Goal: Information Seeking & Learning: Learn about a topic

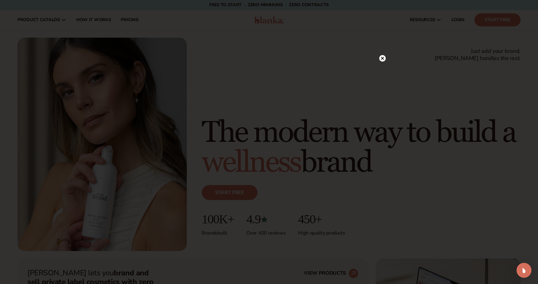
scroll to position [53, 0]
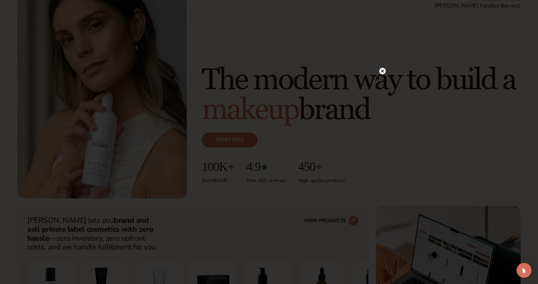
click at [383, 72] on circle at bounding box center [382, 71] width 7 height 7
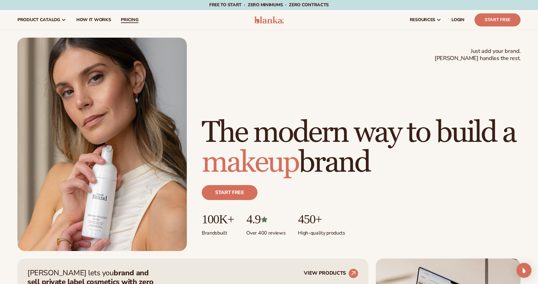
scroll to position [0, 0]
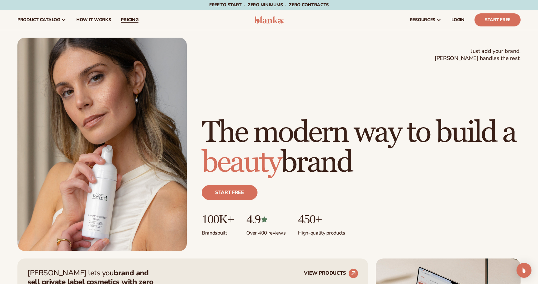
click at [125, 18] on span "pricing" at bounding box center [129, 19] width 17 height 5
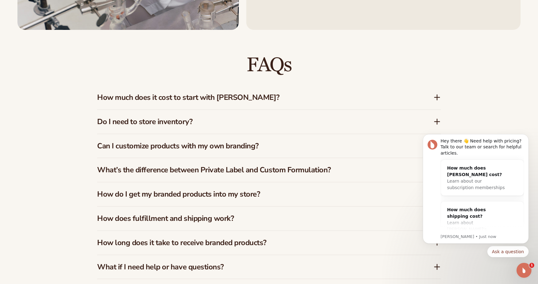
scroll to position [917, 0]
click at [223, 95] on h3 "How much does it cost to start with Blanka?" at bounding box center [256, 97] width 318 height 9
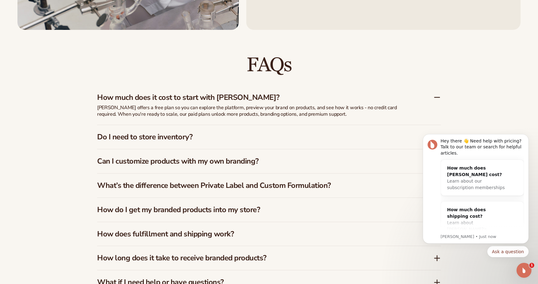
click at [149, 141] on h3 "Do I need to store inventory?" at bounding box center [256, 137] width 318 height 9
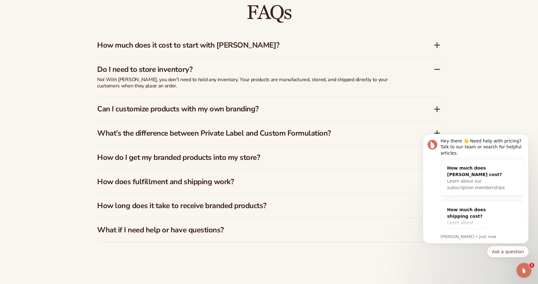
scroll to position [0, 0]
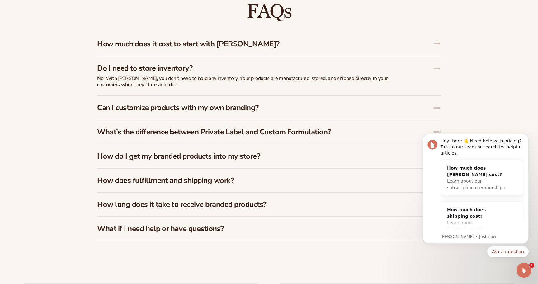
click at [149, 108] on h3 "Can I customize products with my own branding?" at bounding box center [256, 107] width 318 height 9
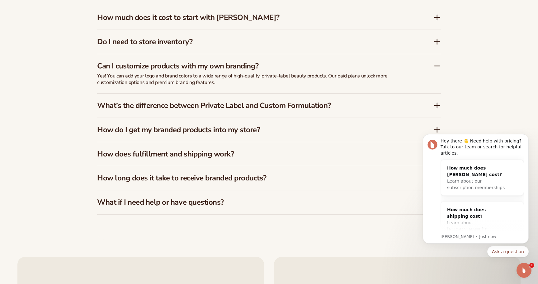
click at [155, 109] on h3 "What’s the difference between Private Label and Custom Formulation?" at bounding box center [256, 105] width 318 height 9
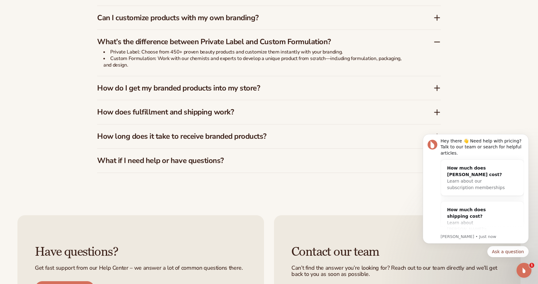
scroll to position [1046, 0]
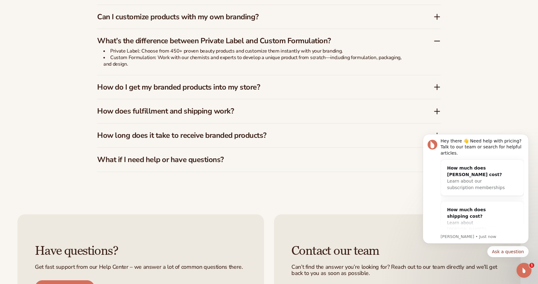
click at [111, 87] on h3 "How do I get my branded products into my store?" at bounding box center [256, 87] width 318 height 9
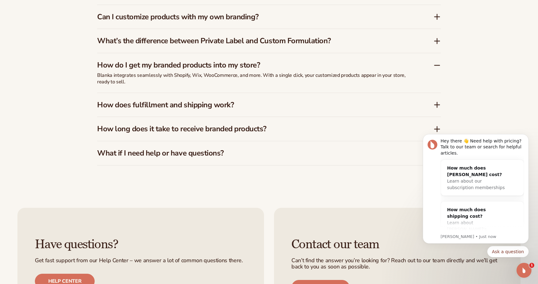
click at [113, 103] on h3 "How does fulfillment and shipping work?" at bounding box center [256, 105] width 318 height 9
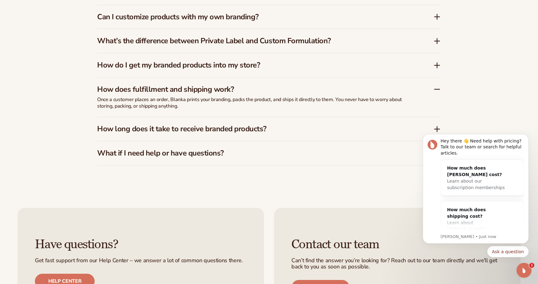
click at [116, 61] on h3 "How do I get my branded products into my store?" at bounding box center [256, 65] width 318 height 9
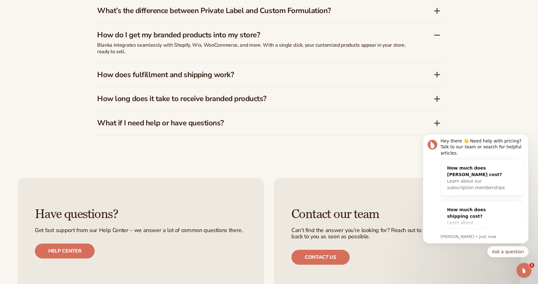
scroll to position [1079, 0]
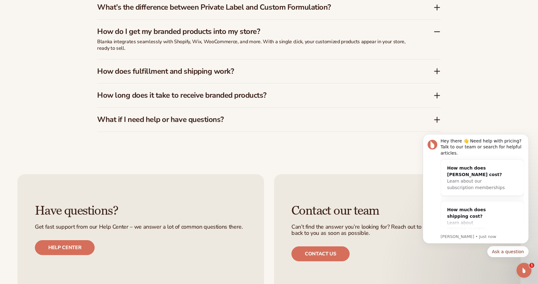
click at [117, 72] on h3 "How does fulfillment and shipping work?" at bounding box center [256, 71] width 318 height 9
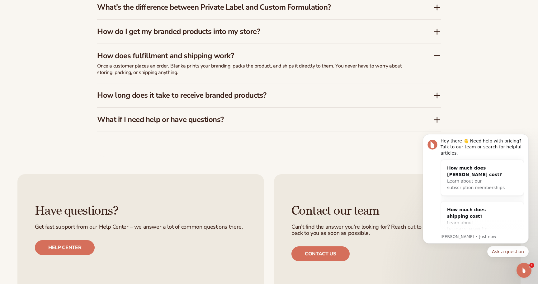
click at [116, 94] on h3 "How long does it take to receive branded products?" at bounding box center [256, 95] width 318 height 9
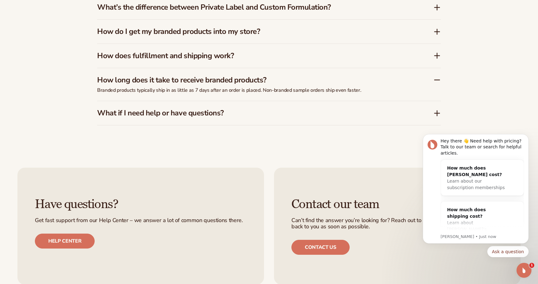
click at [117, 114] on h3 "What if I need help or have questions?" at bounding box center [256, 113] width 318 height 9
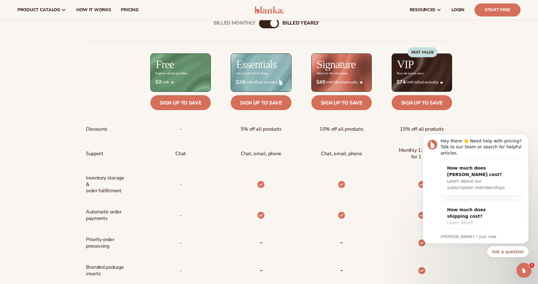
scroll to position [250, 0]
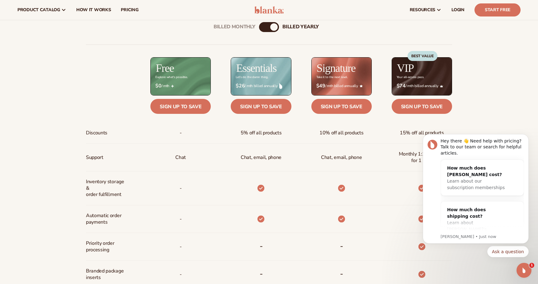
click at [271, 27] on div "billed Yearly" at bounding box center [273, 26] width 7 height 7
click at [263, 25] on div "Billed Monthly" at bounding box center [262, 26] width 7 height 7
click at [264, 26] on div "Billed Monthly" at bounding box center [264, 26] width 7 height 7
click at [275, 26] on div "billed Yearly" at bounding box center [274, 26] width 7 height 7
click at [264, 26] on div "Billed Monthly" at bounding box center [262, 26] width 7 height 7
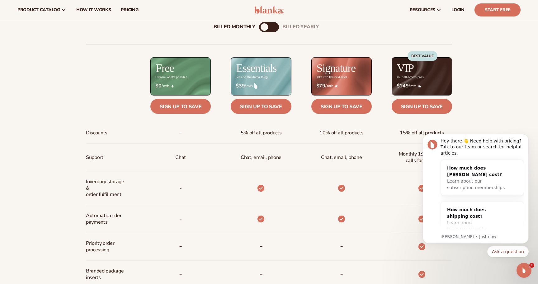
click at [279, 26] on div "billed Yearly" at bounding box center [274, 26] width 7 height 7
click at [266, 26] on div "Billed Monthly" at bounding box center [262, 26] width 7 height 7
click at [275, 27] on div "billed Yearly" at bounding box center [274, 26] width 7 height 7
click at [265, 26] on div "Billed Monthly" at bounding box center [262, 26] width 7 height 7
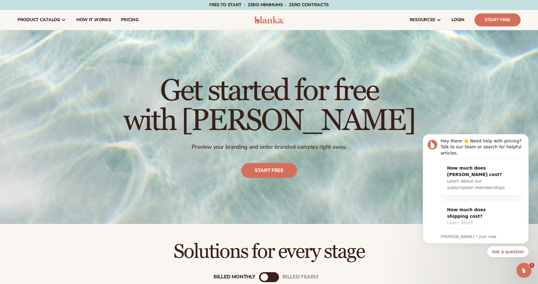
scroll to position [0, 0]
click at [94, 19] on span "How It Works" at bounding box center [93, 19] width 35 height 5
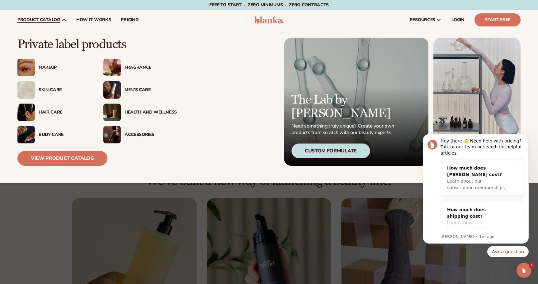
click at [136, 65] on div "Fragrance" at bounding box center [151, 67] width 52 height 5
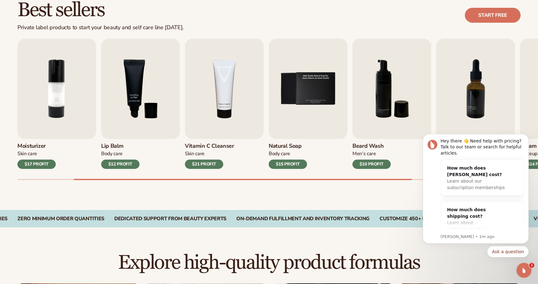
scroll to position [196, 0]
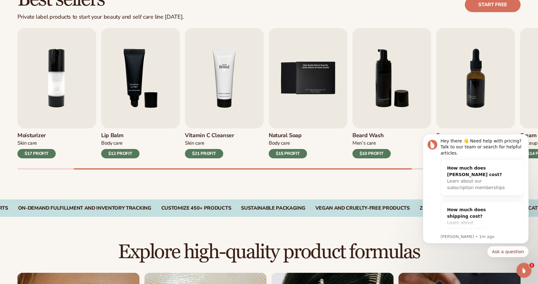
click at [223, 93] on img "4 / 9" at bounding box center [224, 78] width 79 height 101
click at [210, 153] on div "$21 PROFIT" at bounding box center [204, 153] width 38 height 9
click at [218, 82] on img "4 / 9" at bounding box center [224, 78] width 79 height 101
click at [208, 153] on div "$21 PROFIT" at bounding box center [204, 153] width 38 height 9
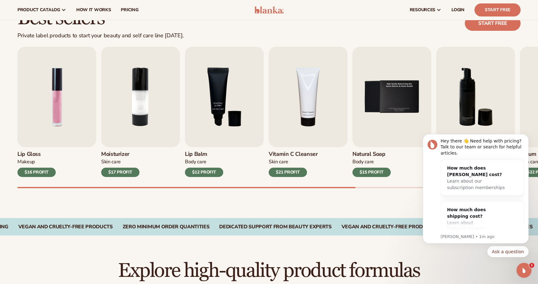
scroll to position [161, 0]
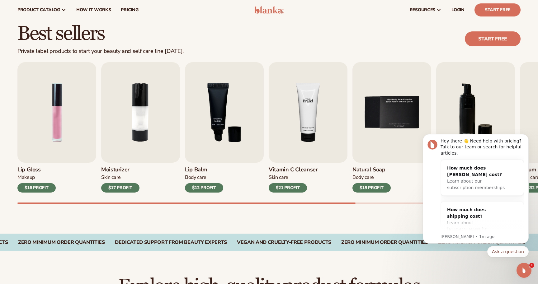
click at [294, 98] on img "4 / 9" at bounding box center [308, 112] width 79 height 101
click at [297, 120] on img "4 / 9" at bounding box center [308, 112] width 79 height 101
click at [302, 133] on img "4 / 9" at bounding box center [308, 112] width 79 height 101
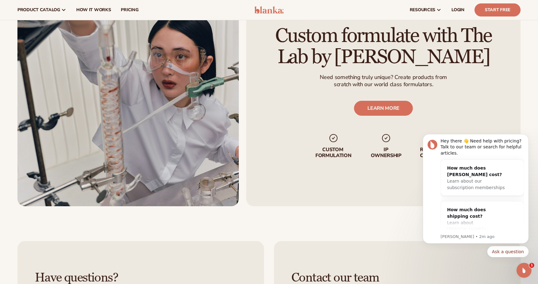
scroll to position [820, 0]
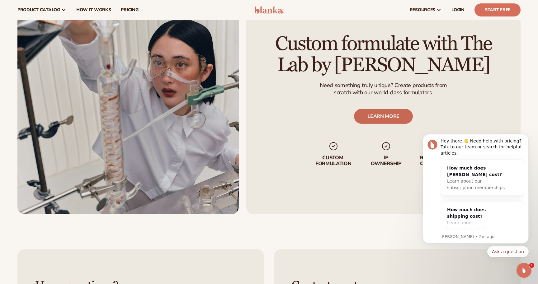
click at [383, 117] on link "LEARN MORE" at bounding box center [383, 116] width 59 height 15
